Goal: Task Accomplishment & Management: Manage account settings

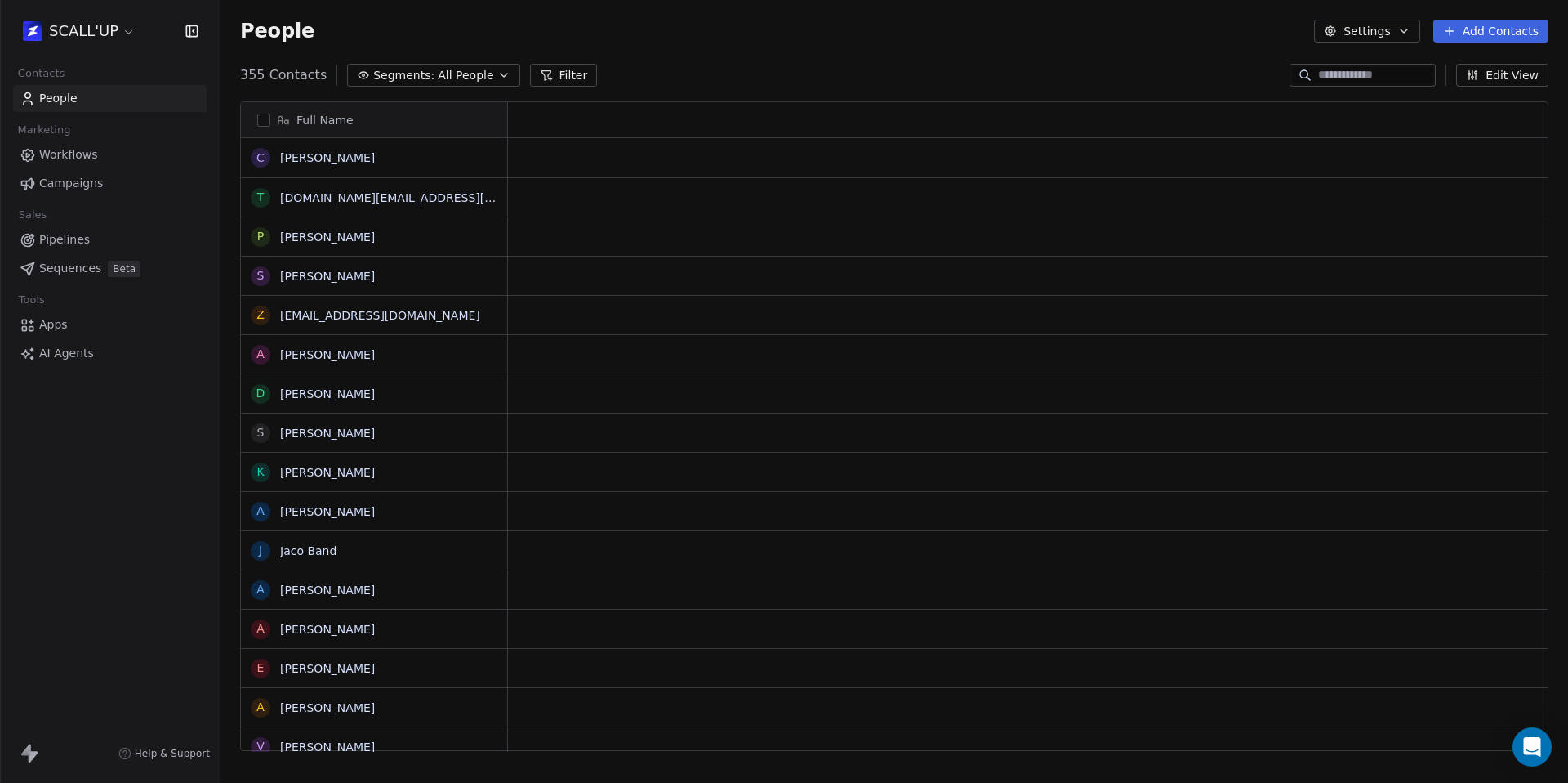
scroll to position [677, 1335]
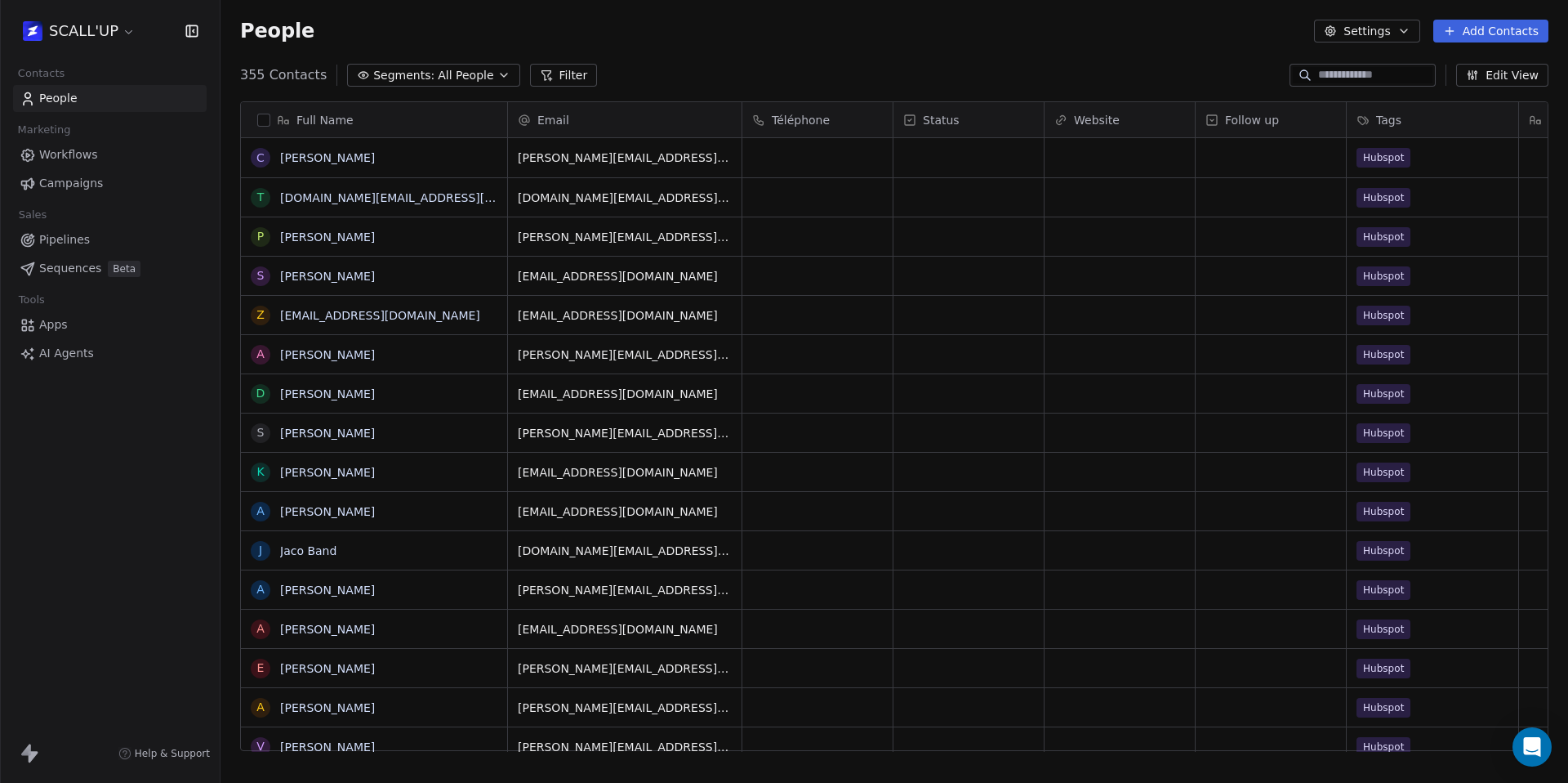
click at [94, 36] on html "SCALL'UP Contacts People Marketing Workflows Campaigns Sales Pipelines Sequence…" at bounding box center [784, 392] width 1568 height 783
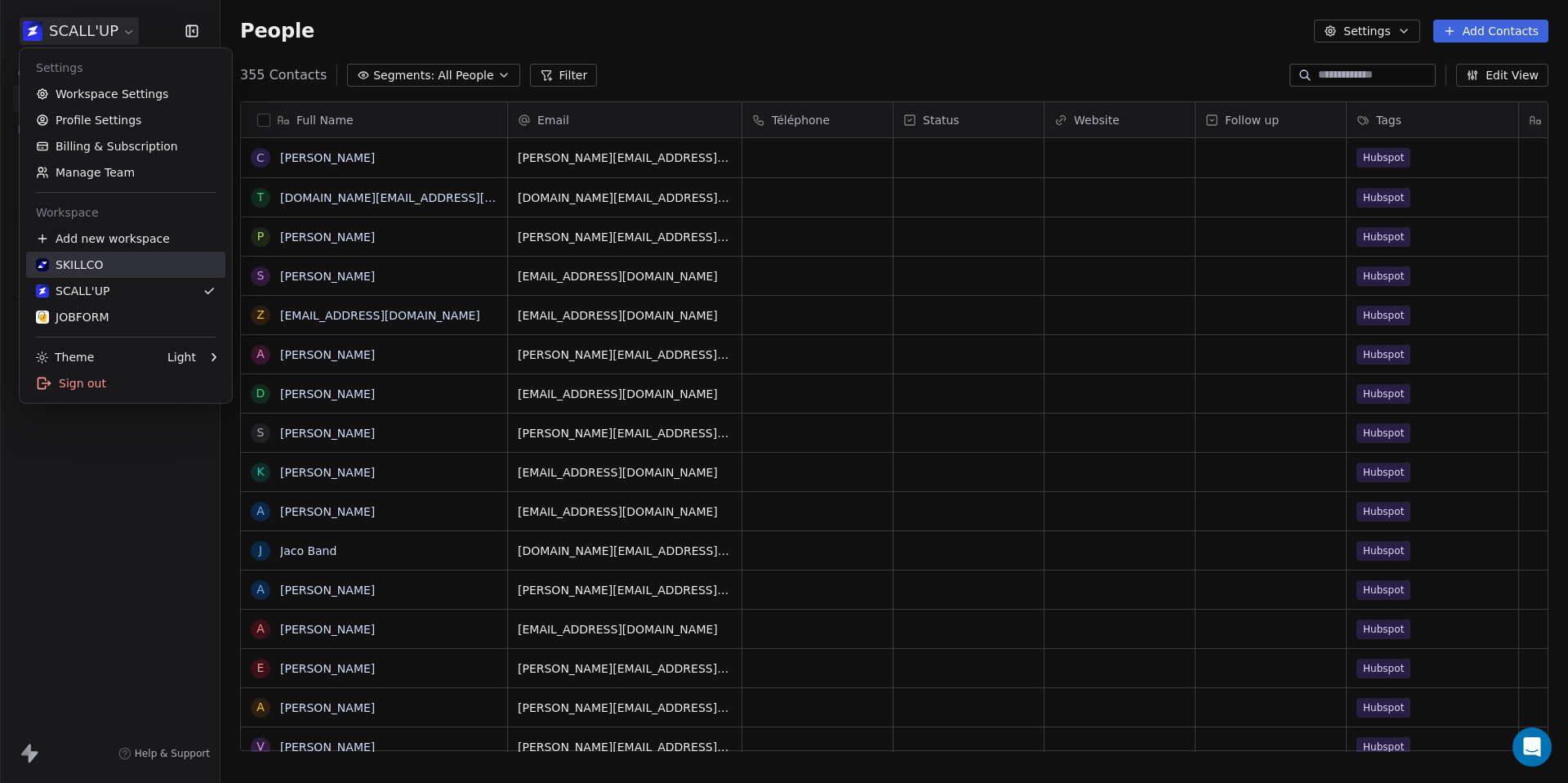
click at [142, 253] on link "SKILLCO" at bounding box center [125, 264] width 200 height 26
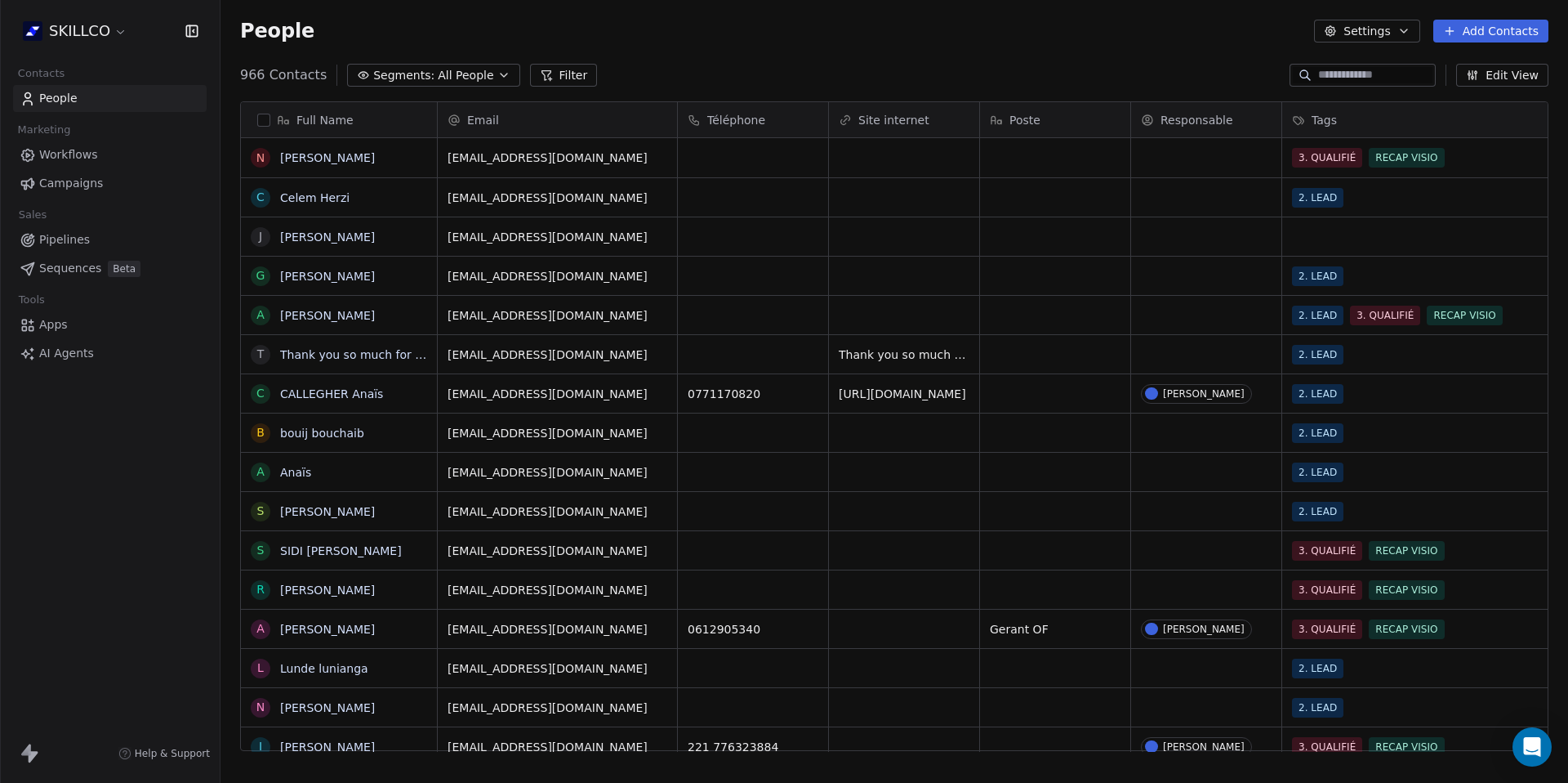
scroll to position [677, 1335]
click at [106, 35] on html "SKILLCO Contacts People Marketing Workflows Campaigns Sales Pipelines Sequences…" at bounding box center [784, 392] width 1568 height 783
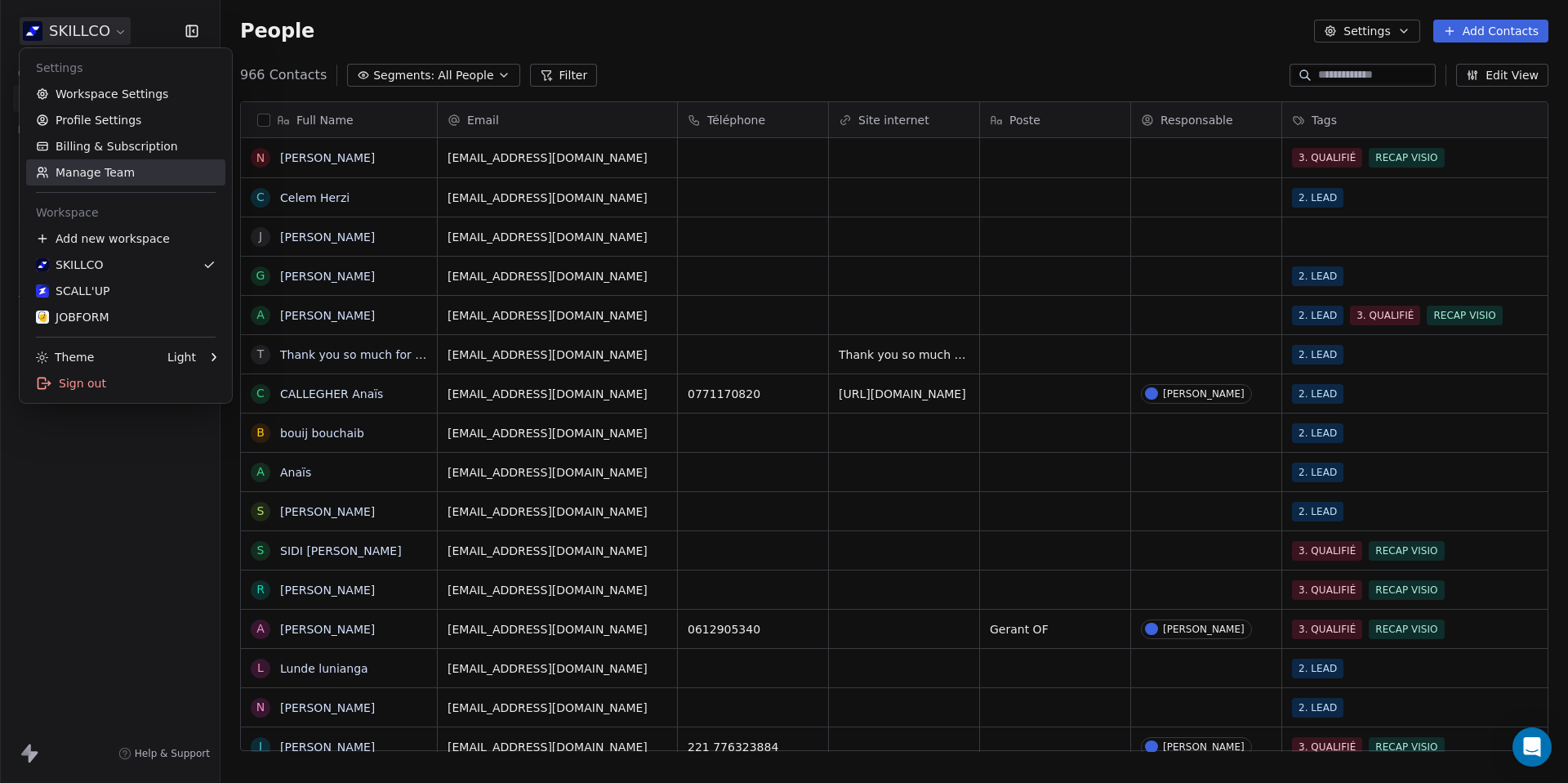
click at [118, 173] on link "Manage Team" at bounding box center [125, 172] width 200 height 26
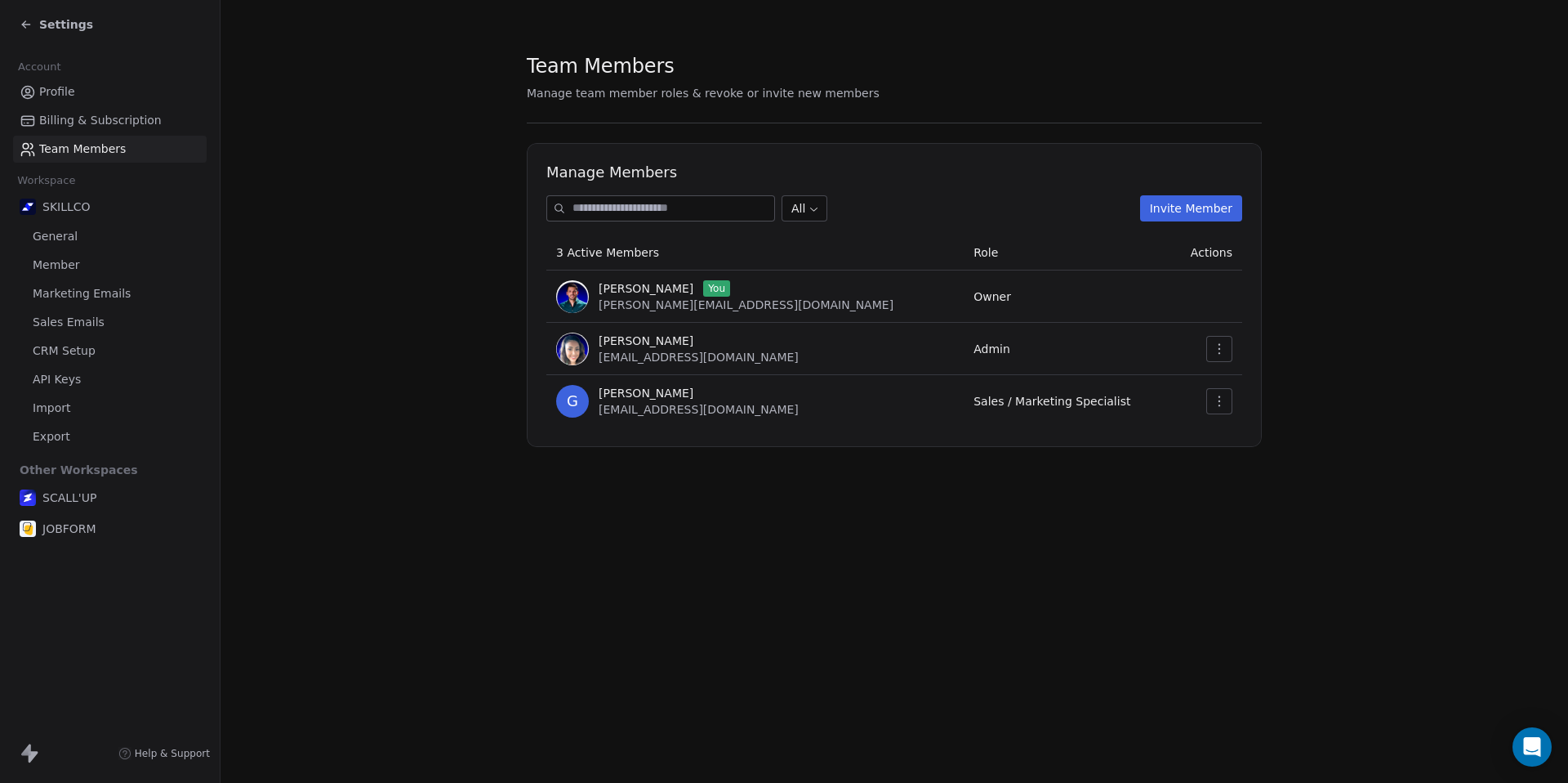
click at [1235, 389] on td at bounding box center [1206, 400] width 71 height 53
click at [1183, 205] on button "Invite Member" at bounding box center [1191, 208] width 102 height 26
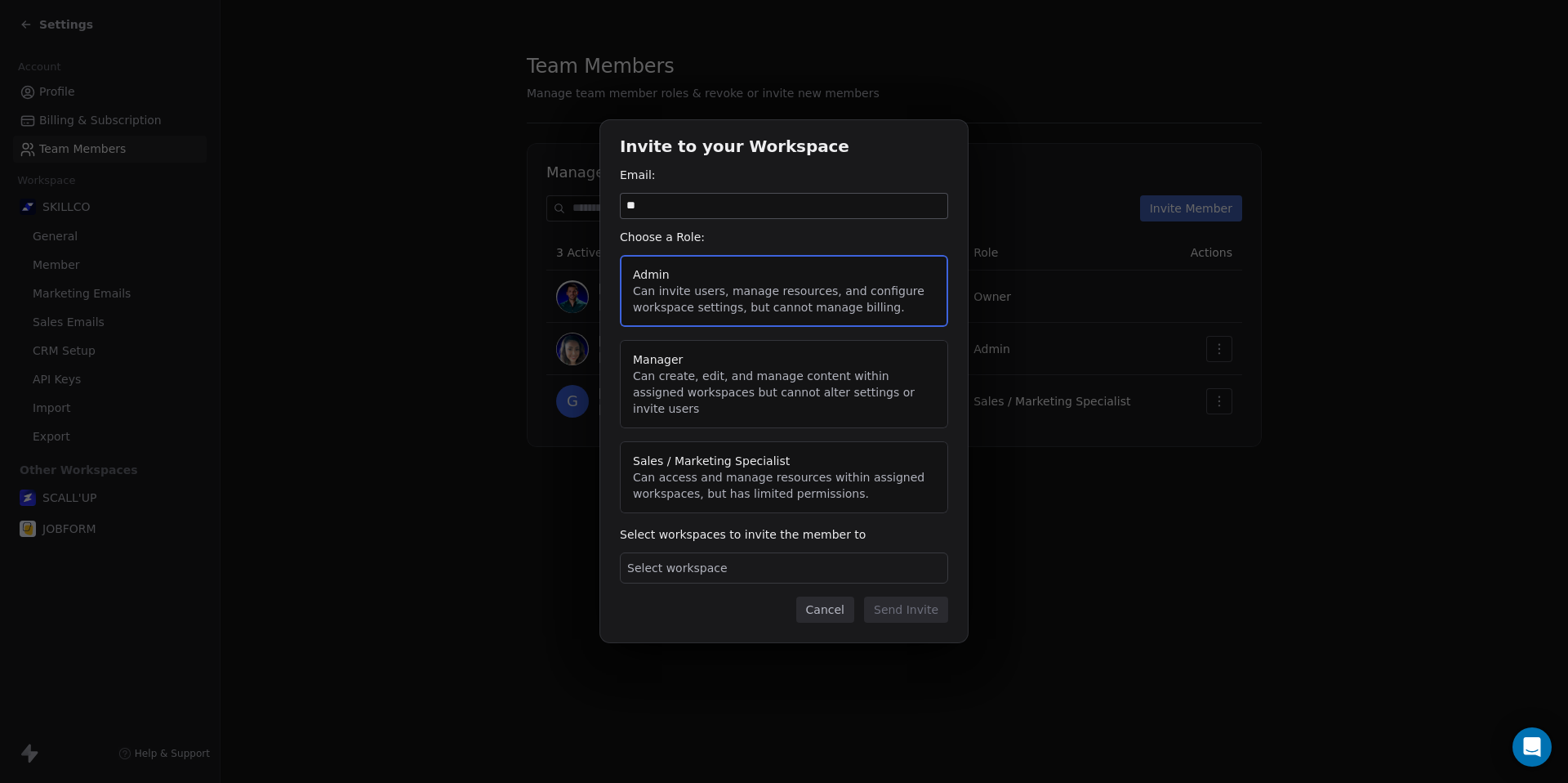
type input "*"
type input "**********"
click at [811, 393] on button "Manager Can create, edit, and manage content within assigned workspaces but can…" at bounding box center [784, 384] width 329 height 88
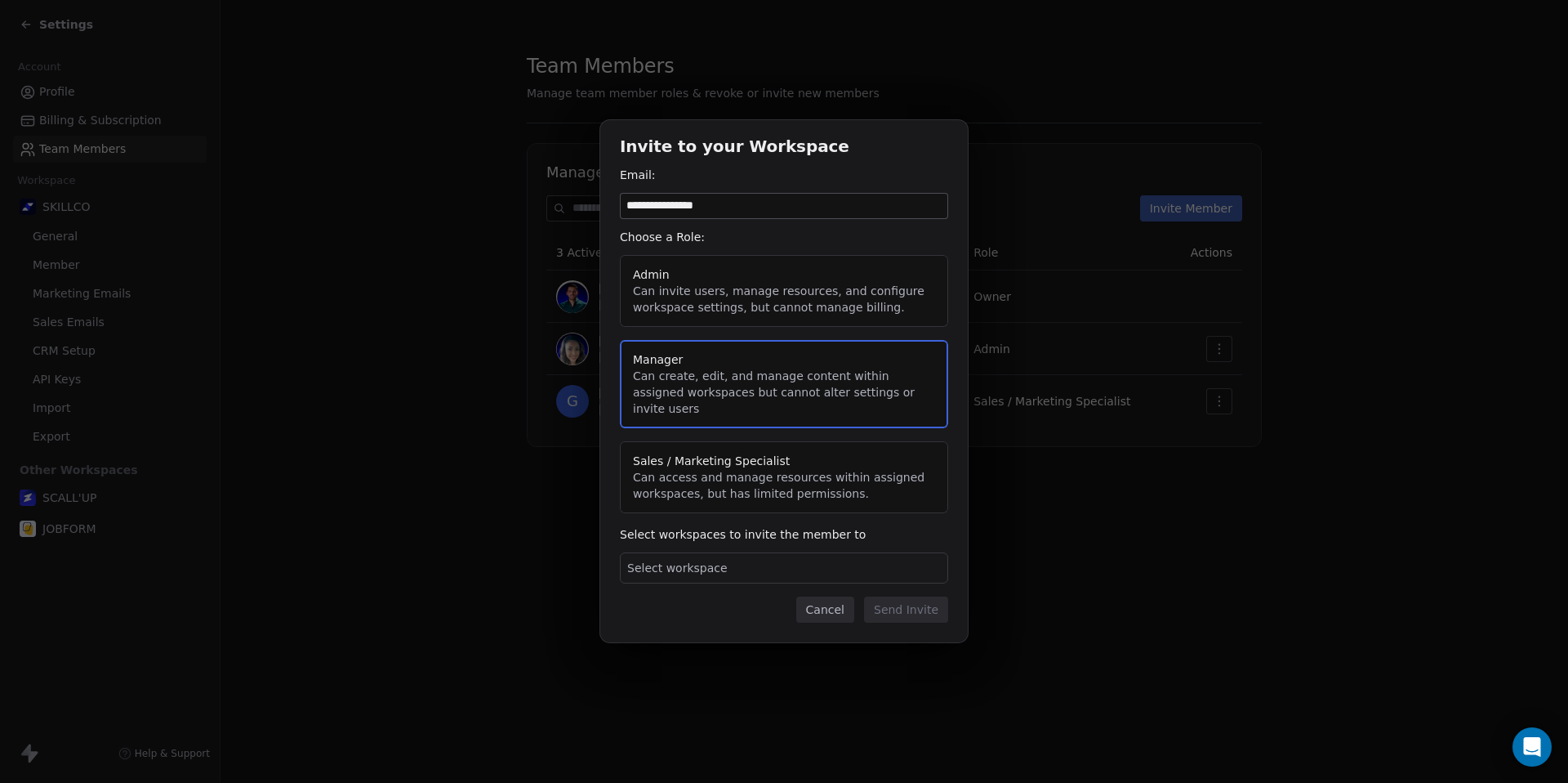
click at [682, 552] on div "Select workspace" at bounding box center [784, 567] width 329 height 31
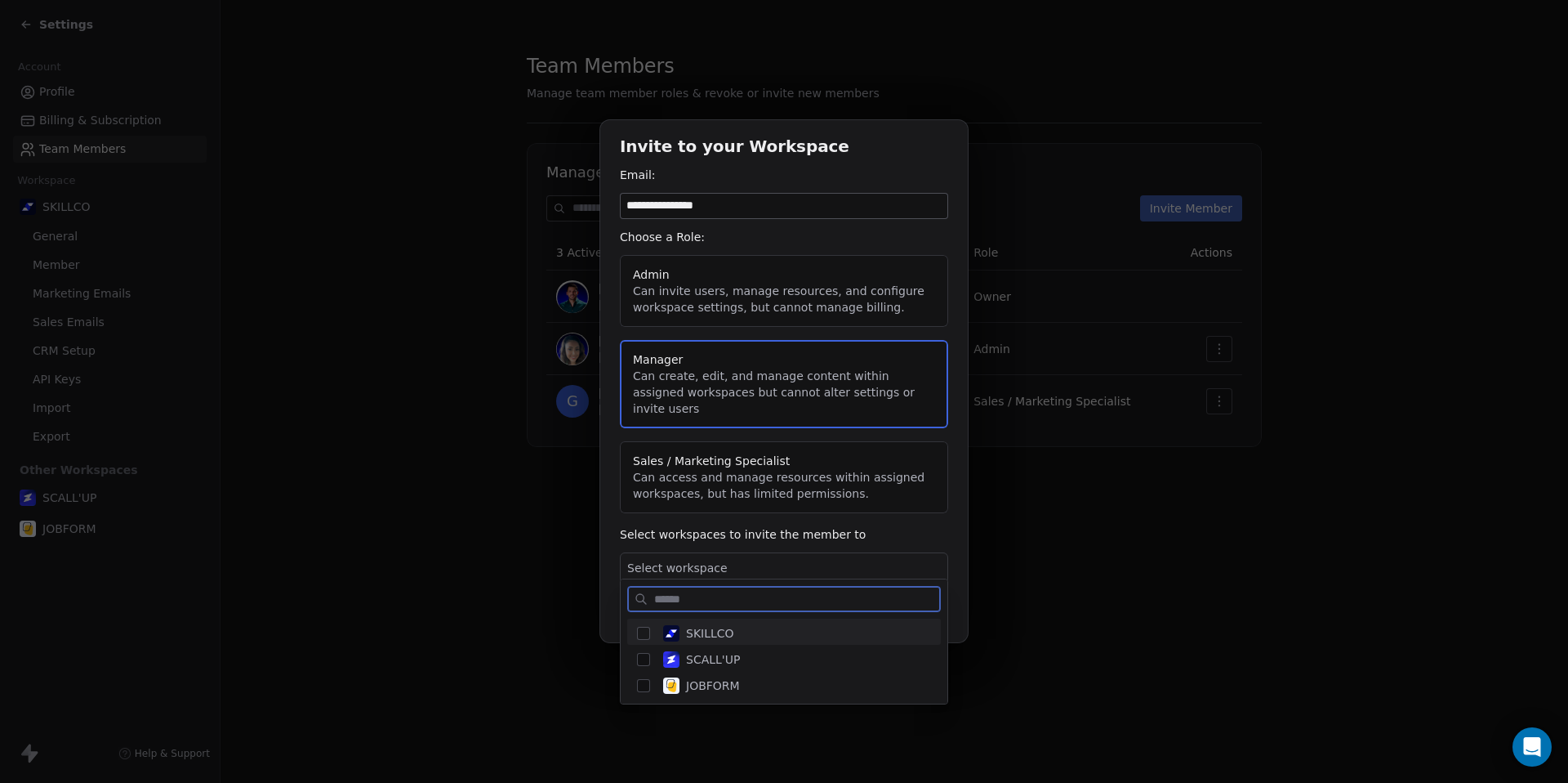
click at [683, 585] on div at bounding box center [784, 598] width 314 height 26
click at [677, 636] on img "Suggestions" at bounding box center [671, 633] width 16 height 16
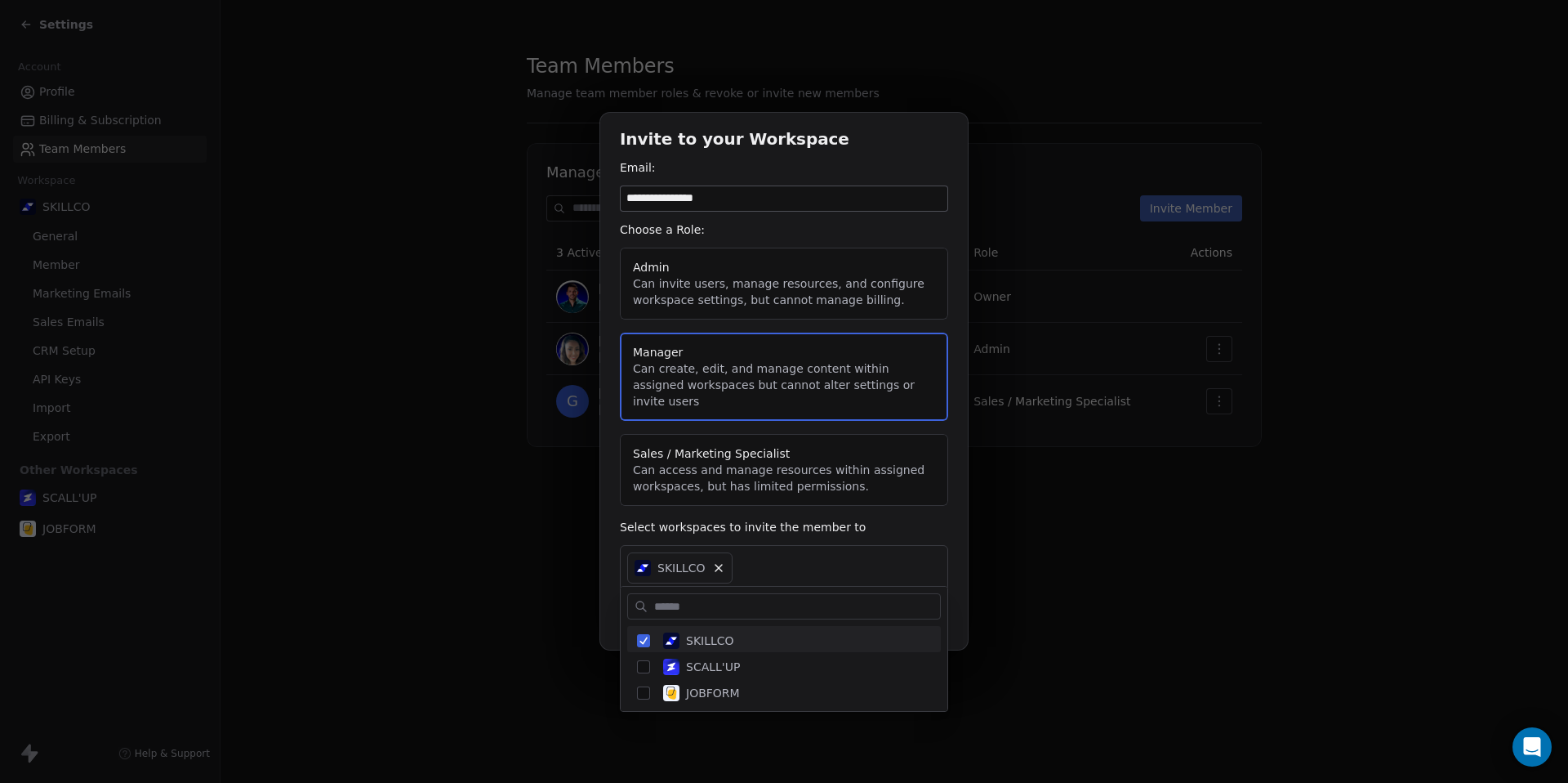
click at [618, 549] on div "**********" at bounding box center [784, 392] width 1568 height 610
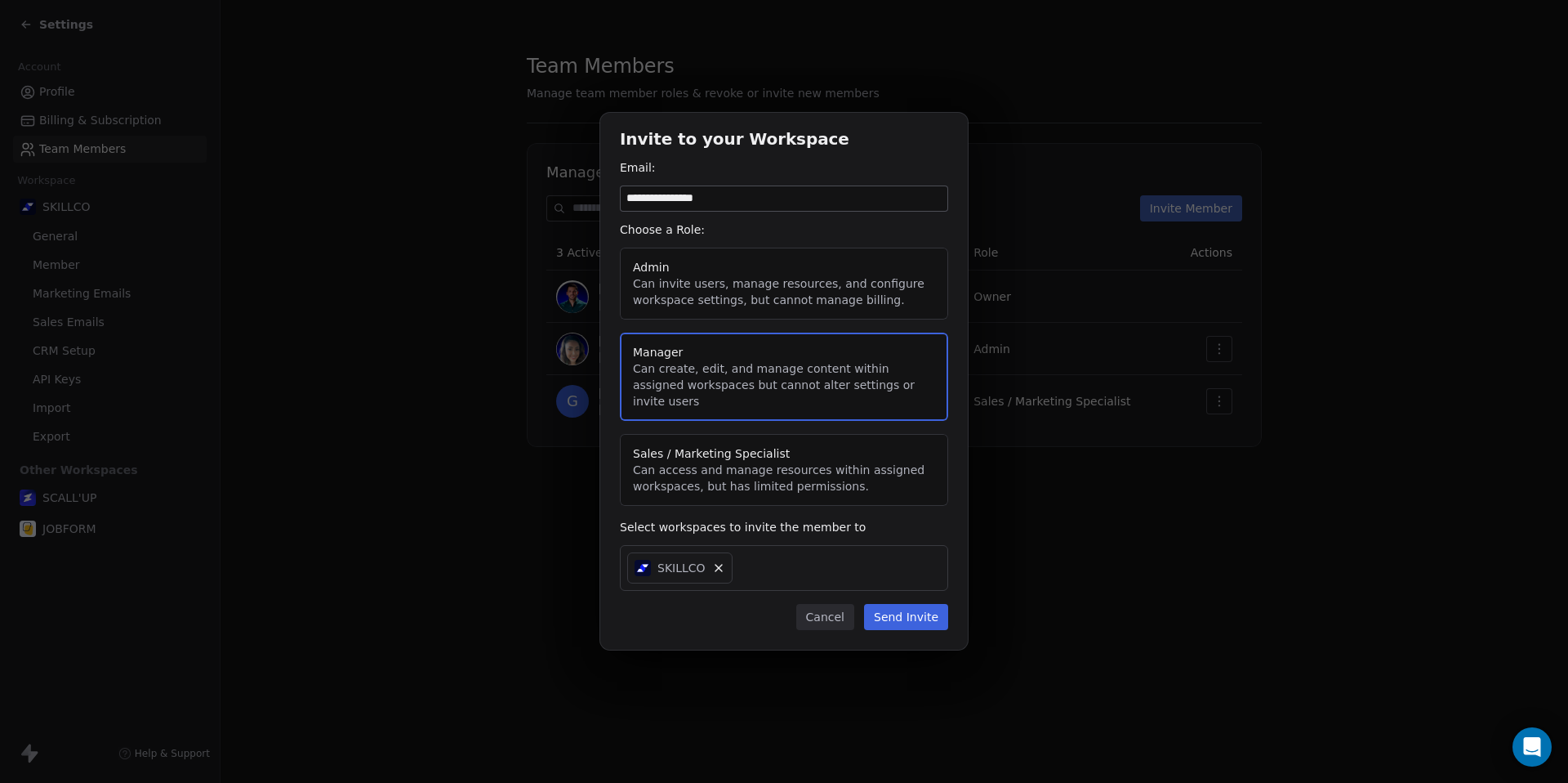
click at [916, 615] on button "Send Invite" at bounding box center [906, 617] width 84 height 26
